Goal: Check status: Check status

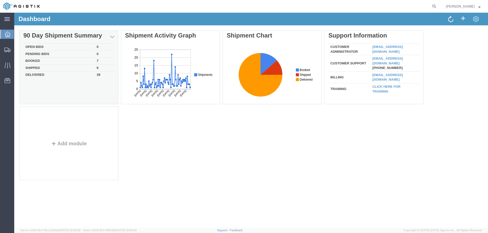
click at [39, 61] on td "Booked" at bounding box center [58, 61] width 71 height 7
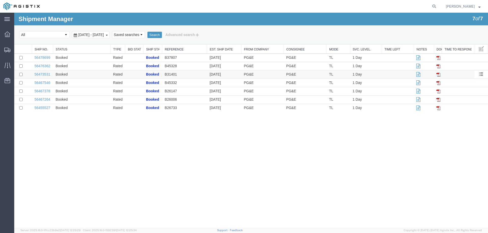
click at [438, 75] on img at bounding box center [438, 75] width 4 height 4
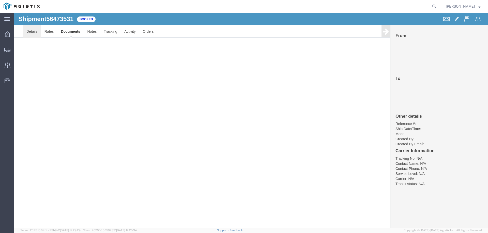
click at [35, 31] on link "Details" at bounding box center [32, 31] width 18 height 12
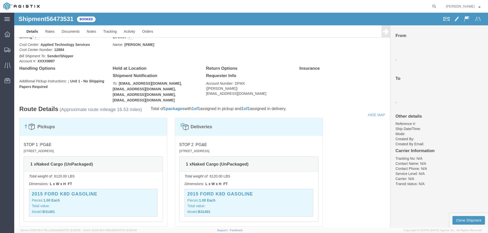
scroll to position [203, 0]
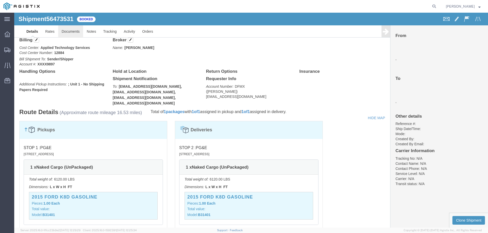
click link "Documents"
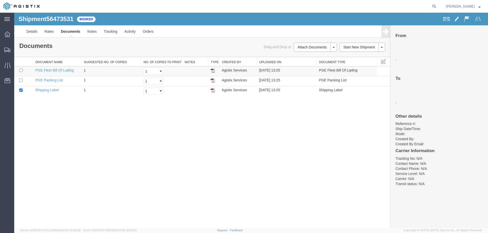
click at [213, 70] on img at bounding box center [213, 71] width 4 height 4
